Goal: Task Accomplishment & Management: Manage account settings

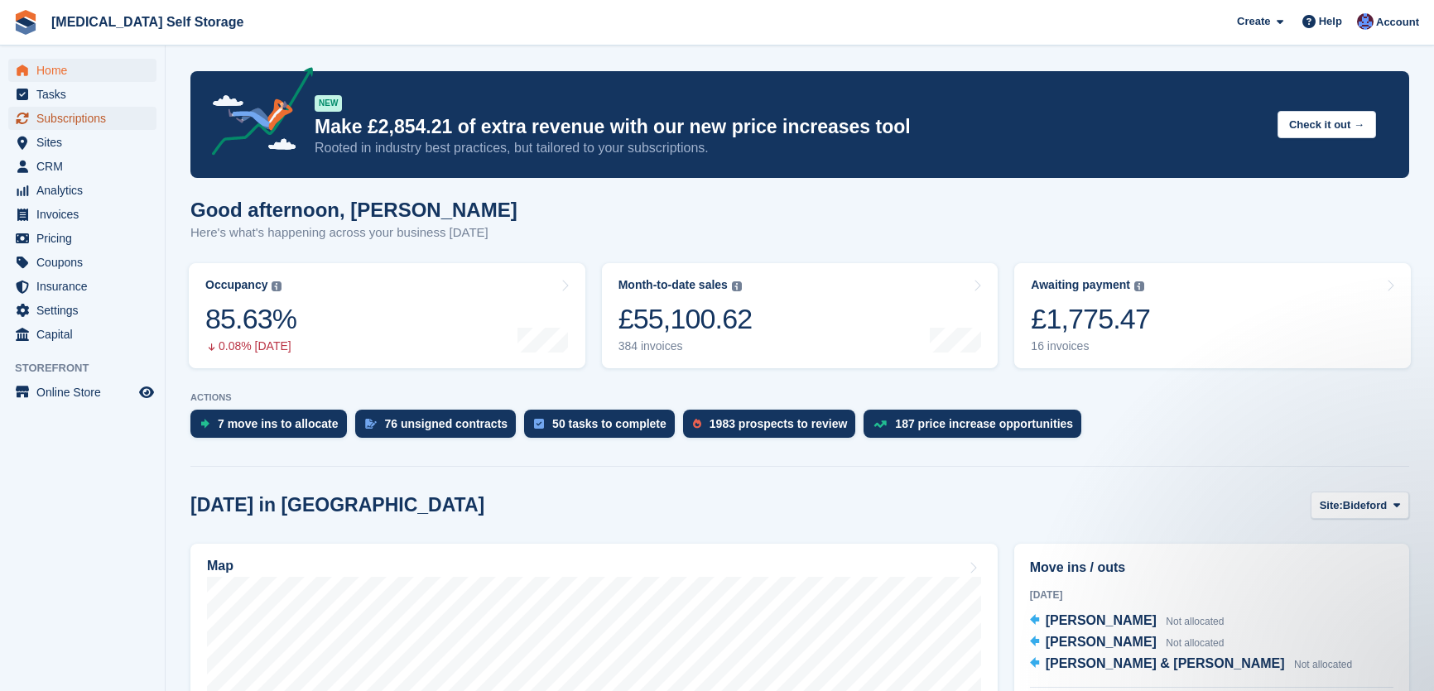
click at [106, 129] on span "Subscriptions" at bounding box center [85, 118] width 99 height 23
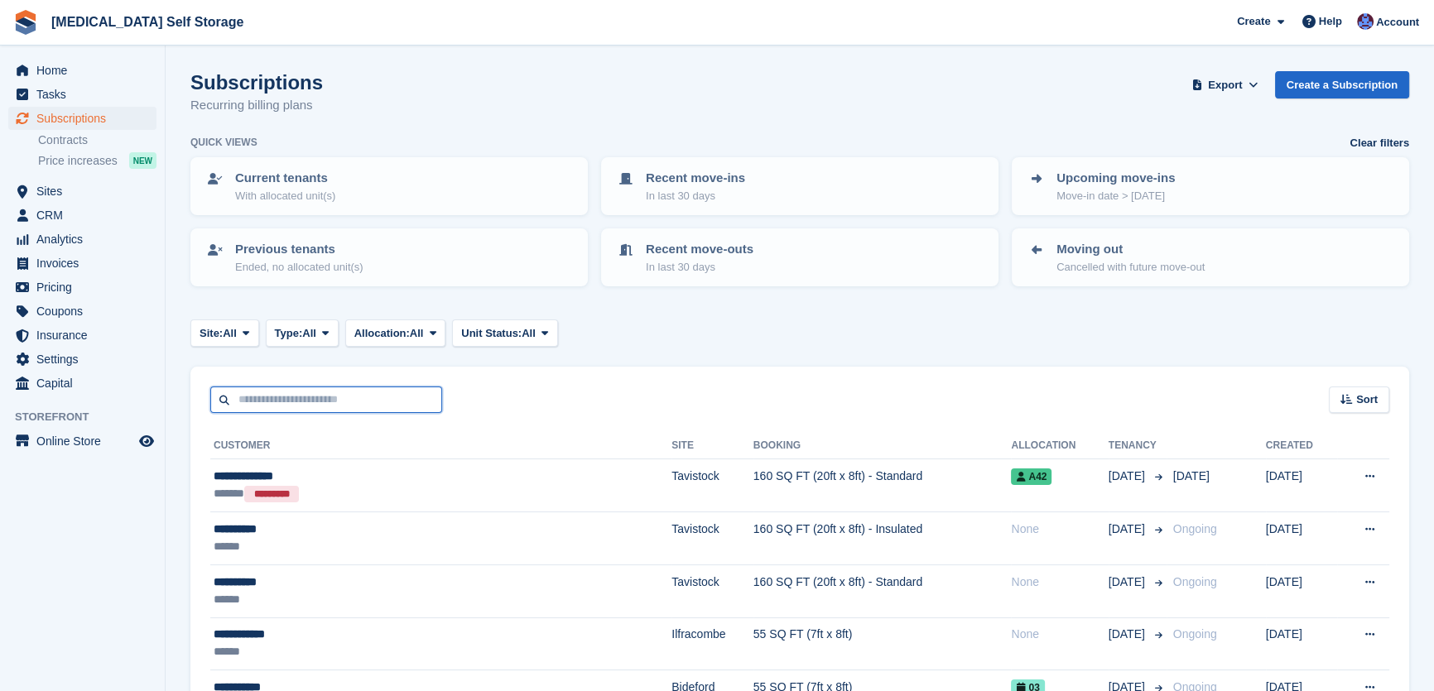
click at [303, 397] on input "text" at bounding box center [326, 400] width 232 height 27
type input "**********"
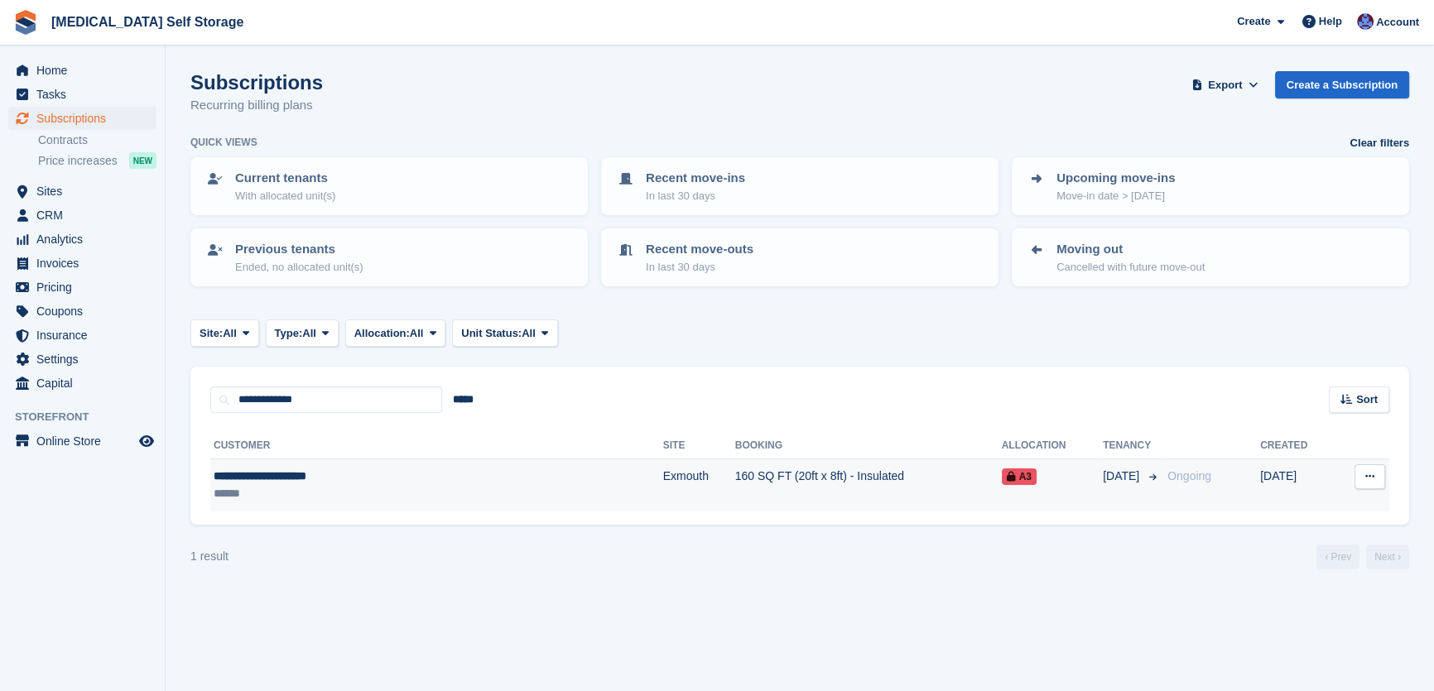
click at [735, 497] on td "160 SQ FT (20ft x 8ft) - Insulated" at bounding box center [868, 485] width 267 height 52
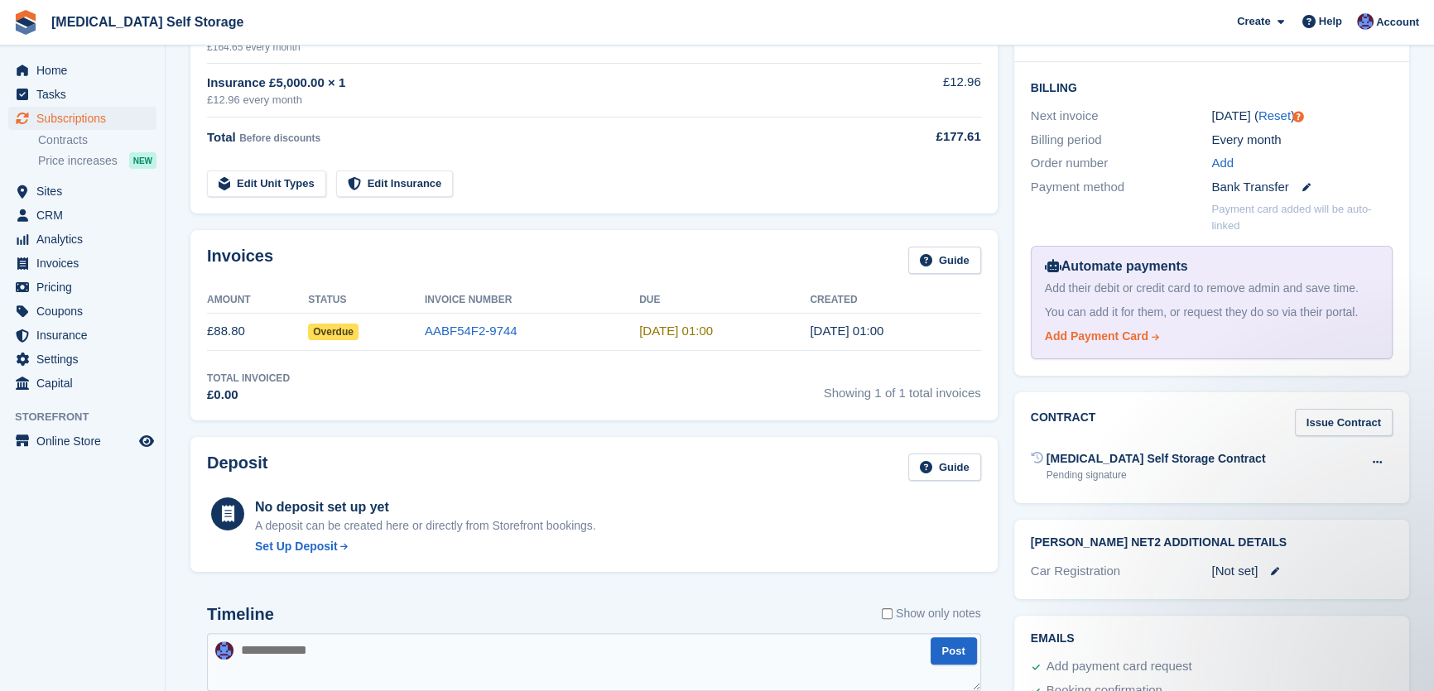
click at [1056, 344] on div "Add Payment Card" at bounding box center [1096, 336] width 103 height 17
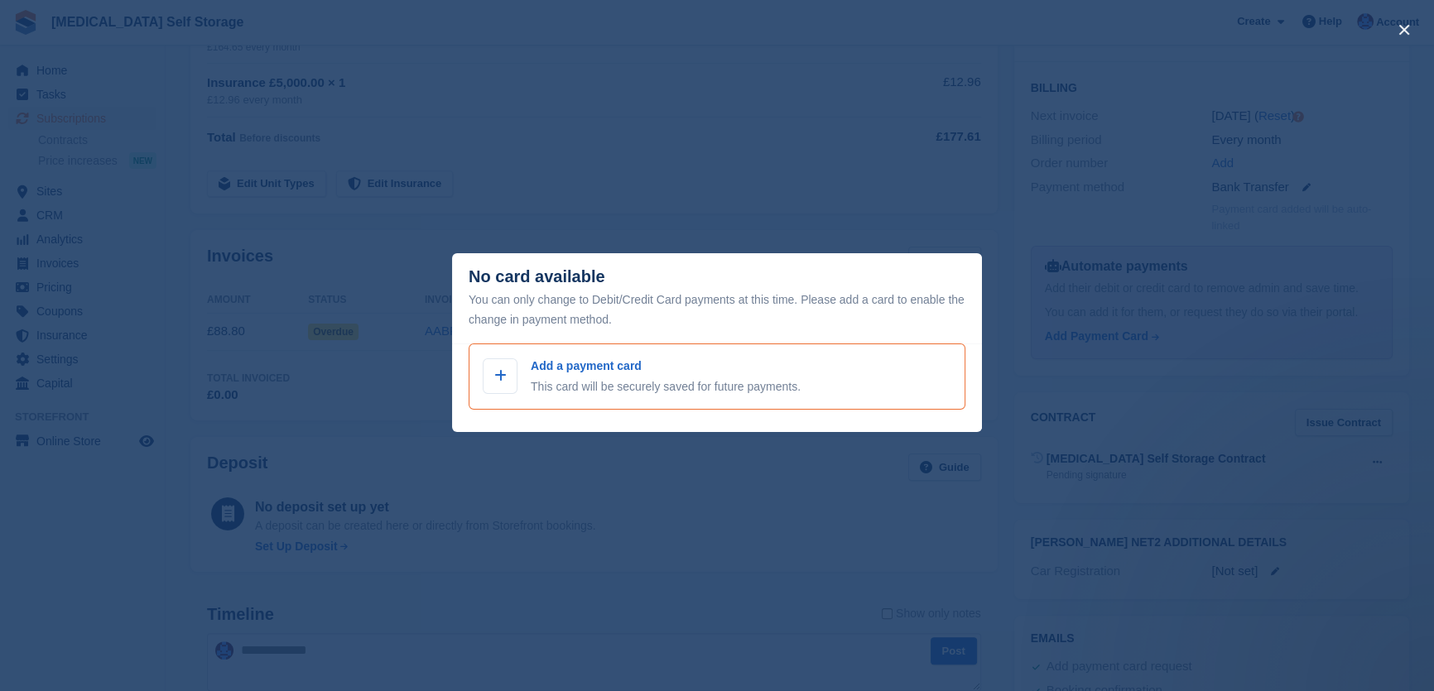
click at [893, 384] on div "Add a payment card This card will be securely saved for future payments." at bounding box center [717, 377] width 469 height 38
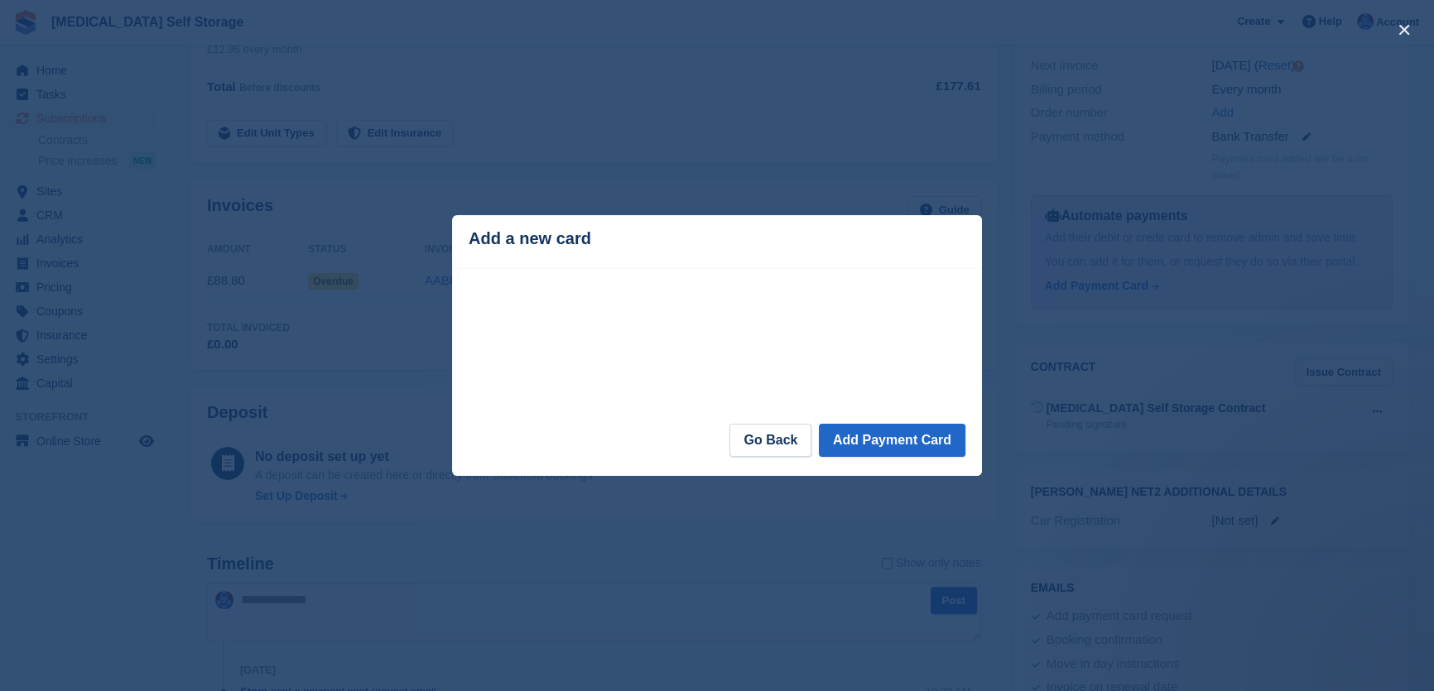
scroll to position [451, 0]
click at [891, 431] on button "Add Payment Card" at bounding box center [892, 440] width 147 height 33
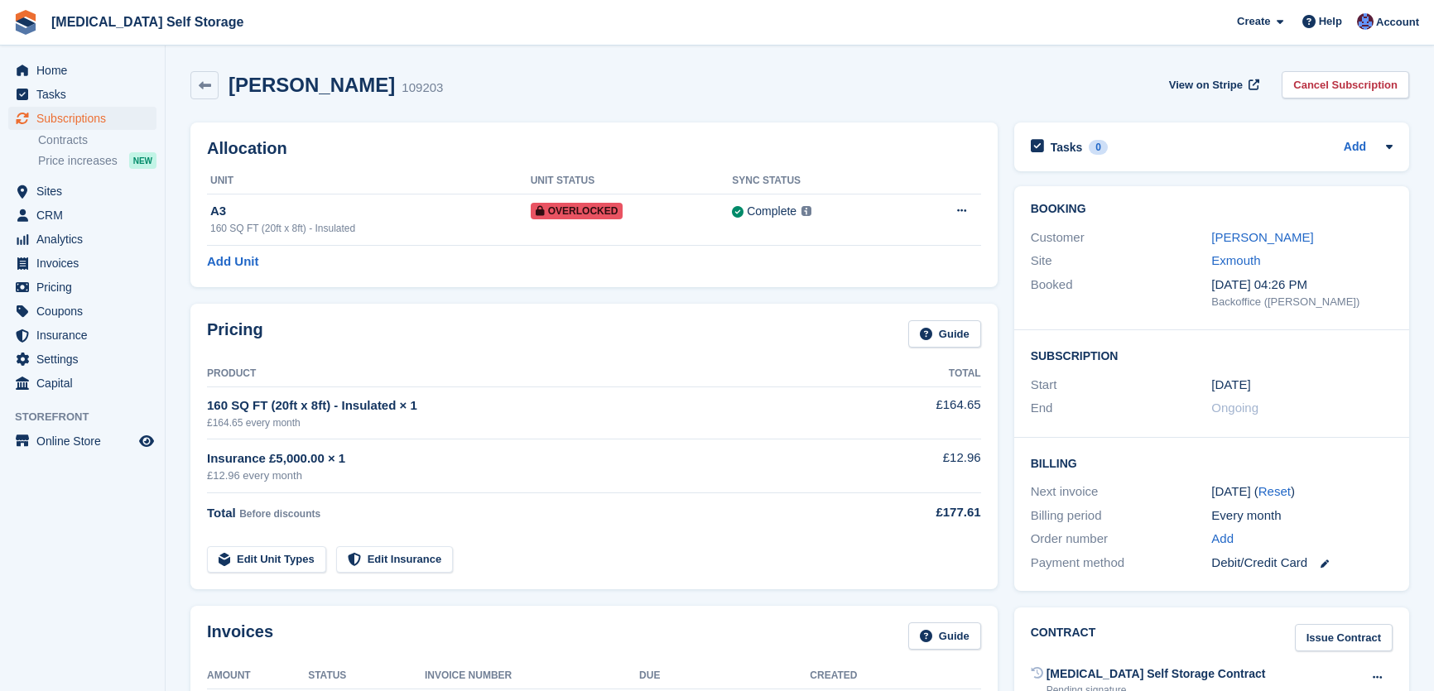
scroll to position [451, 0]
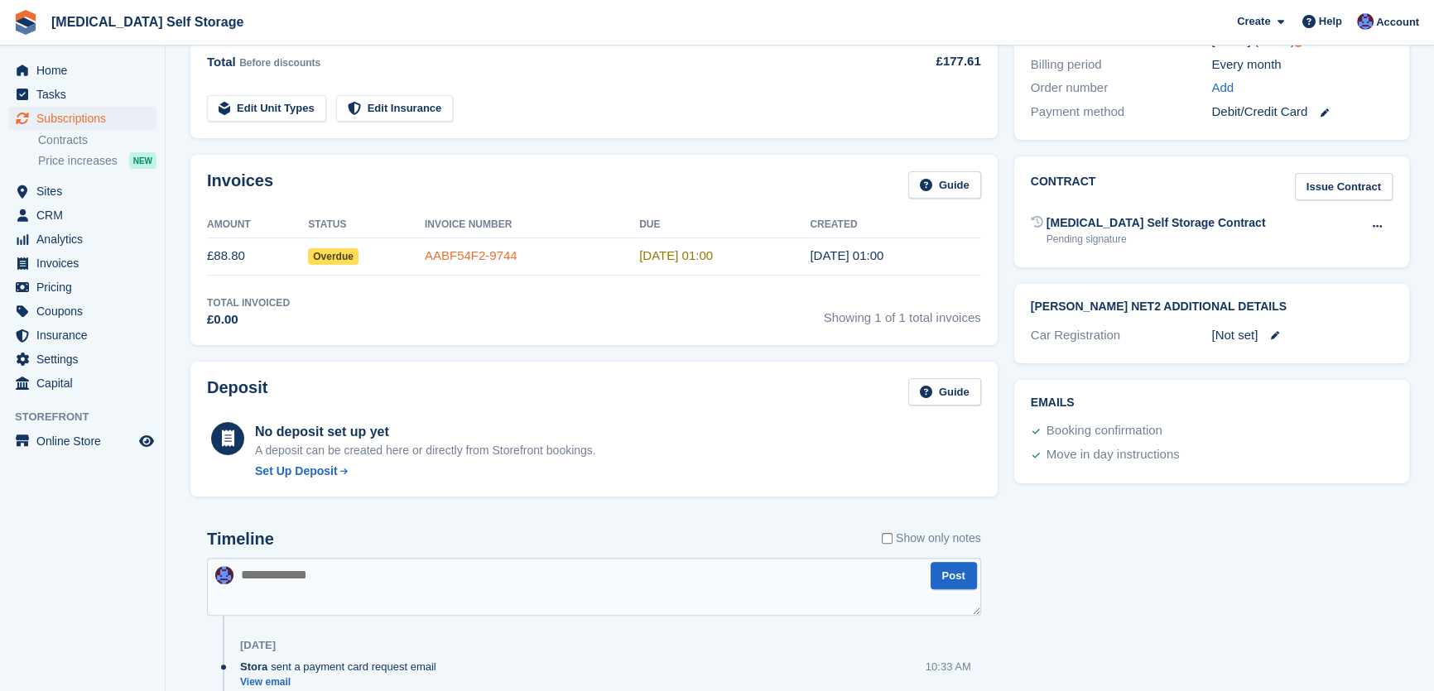
click at [488, 257] on link "AABF54F2-9744" at bounding box center [471, 255] width 93 height 14
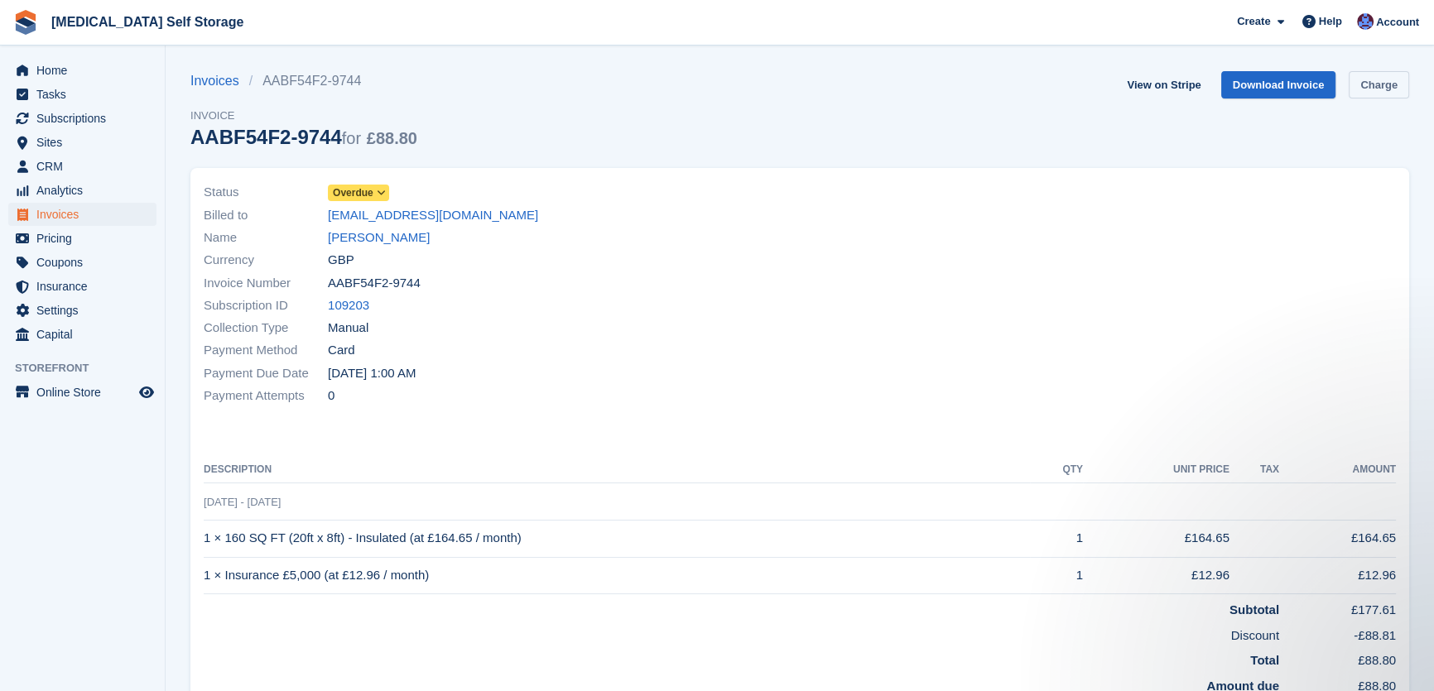
click at [1375, 86] on link "Charge" at bounding box center [1379, 84] width 60 height 27
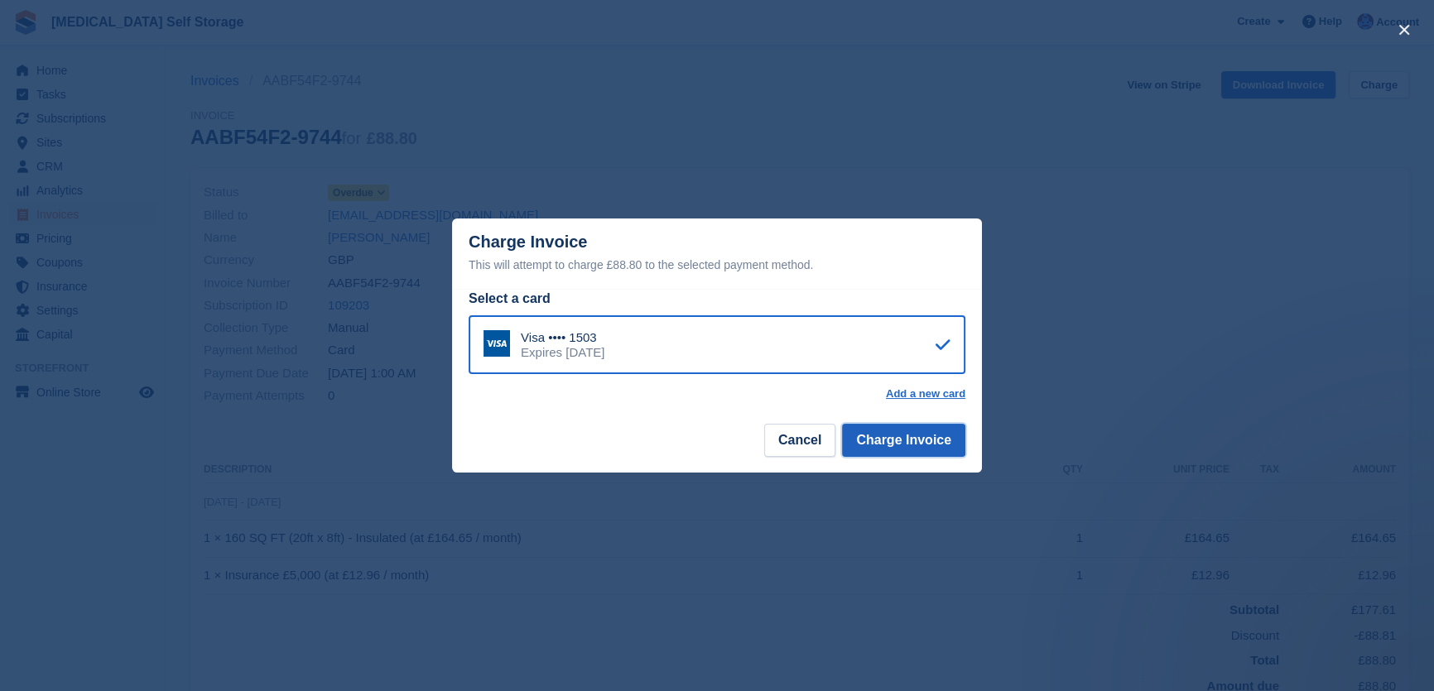
click at [922, 440] on button "Charge Invoice" at bounding box center [903, 440] width 123 height 33
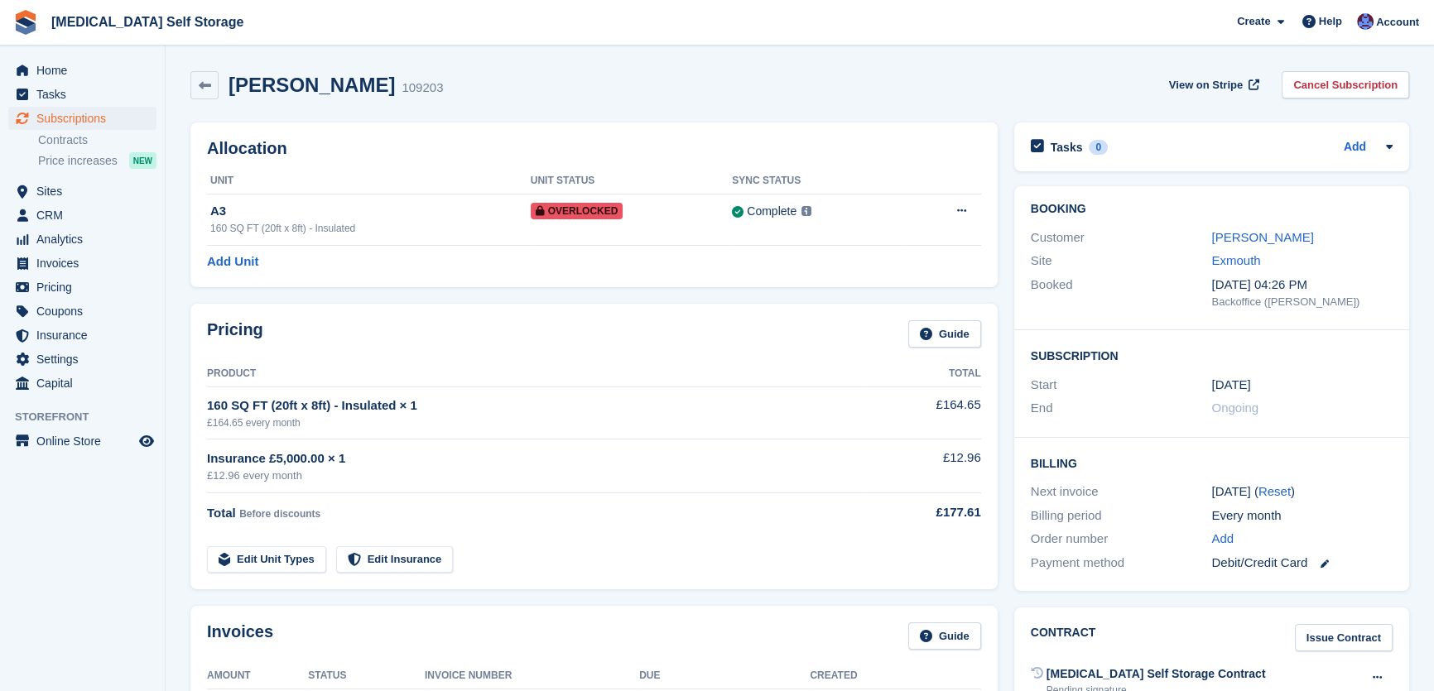
scroll to position [451, 0]
